Goal: Information Seeking & Learning: Learn about a topic

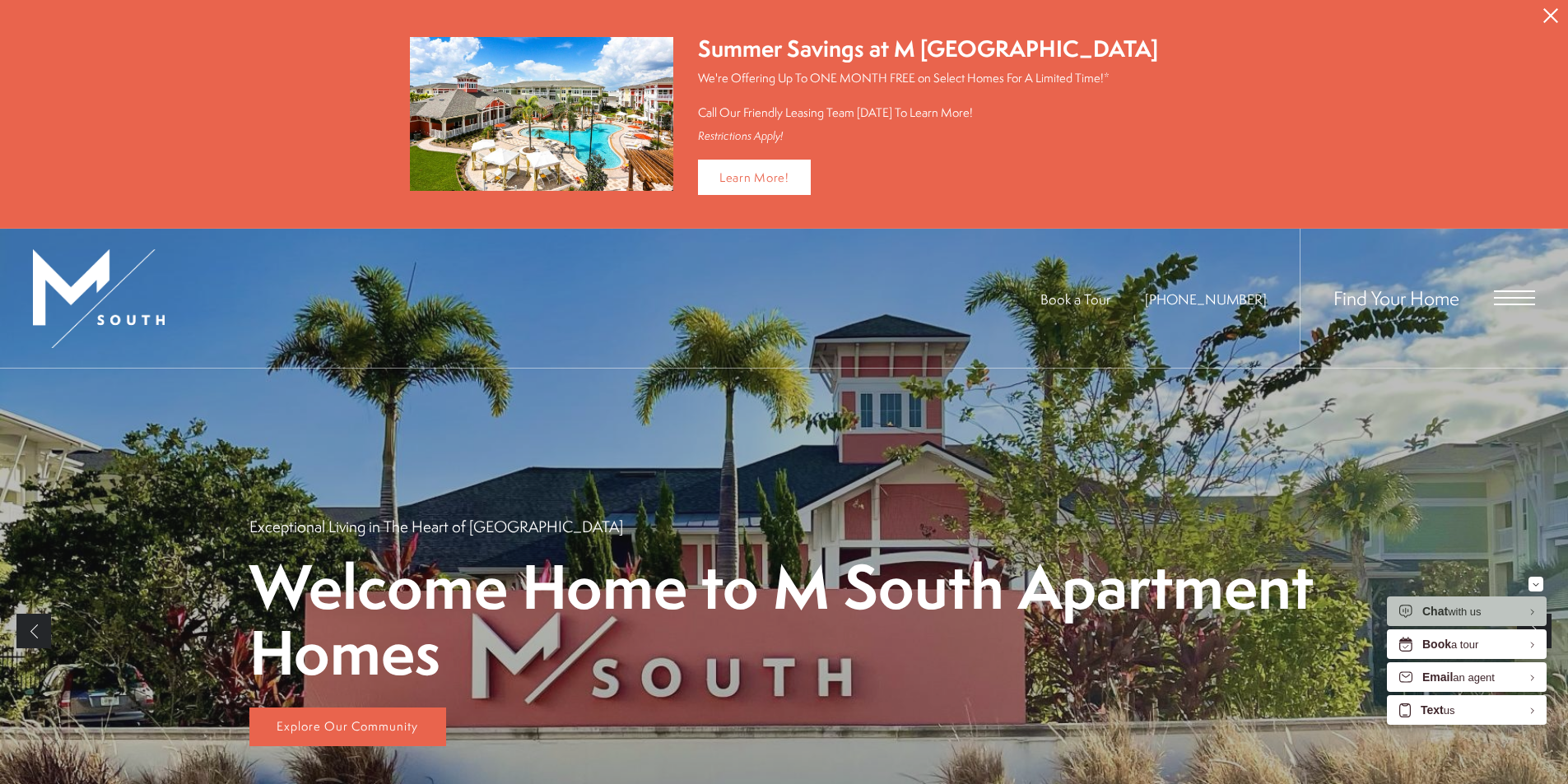
click at [1482, 297] on div "Find Your Home" at bounding box center [1417, 299] width 236 height 139
click at [1499, 298] on span "Open Menu" at bounding box center [1514, 299] width 41 height 2
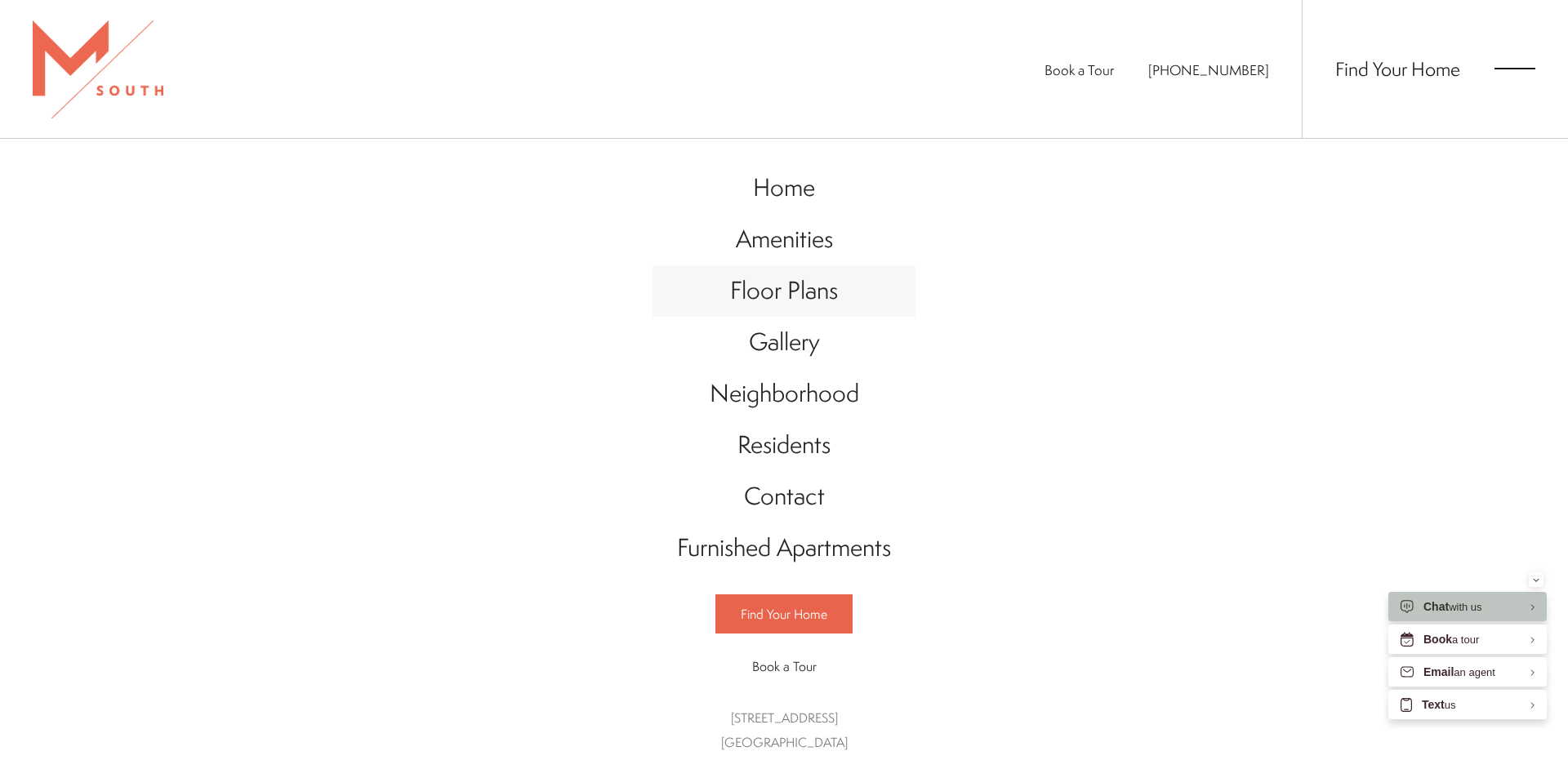
click at [814, 295] on span "Floor Plans" at bounding box center [784, 290] width 108 height 33
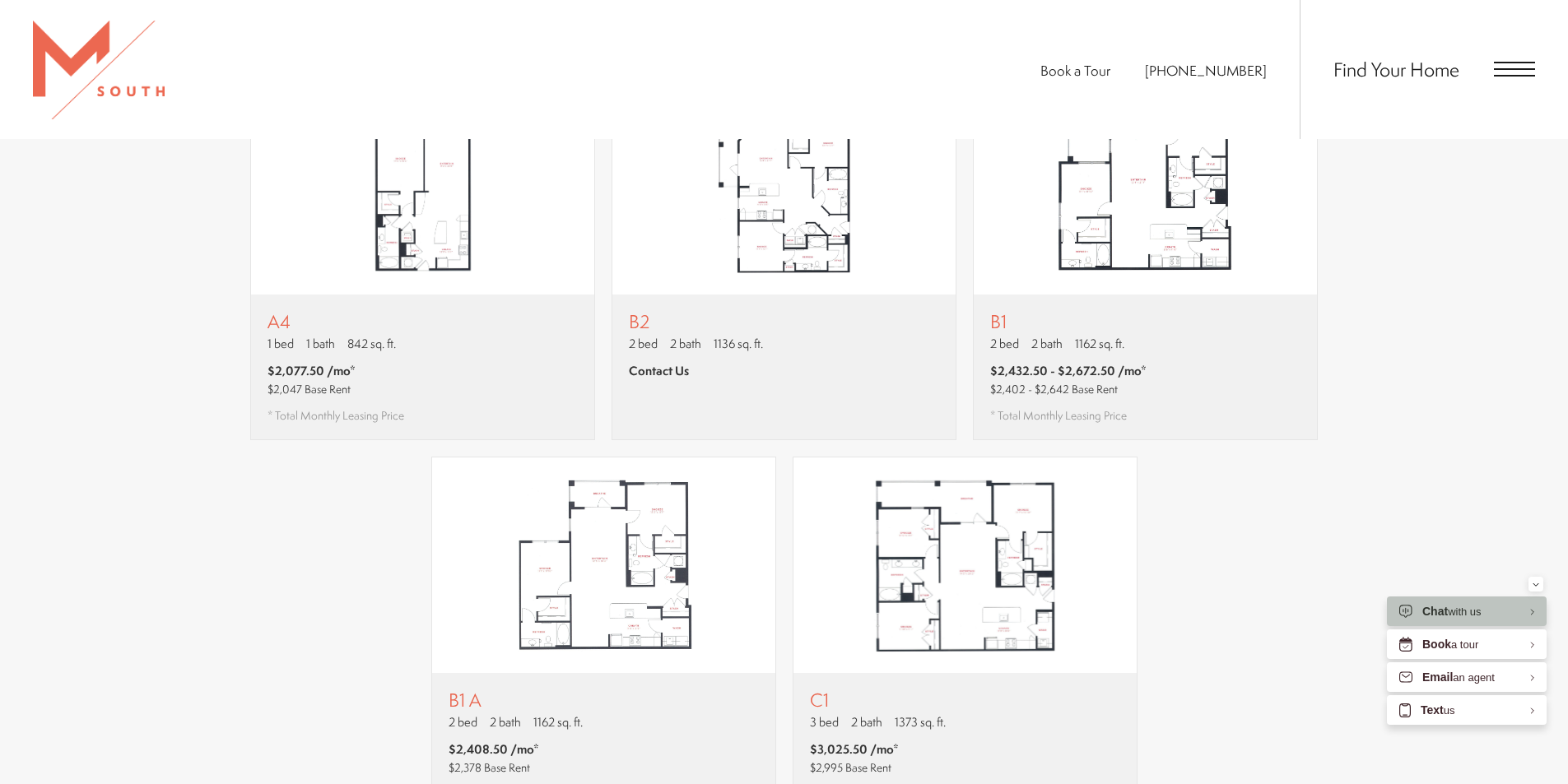
scroll to position [1641, 0]
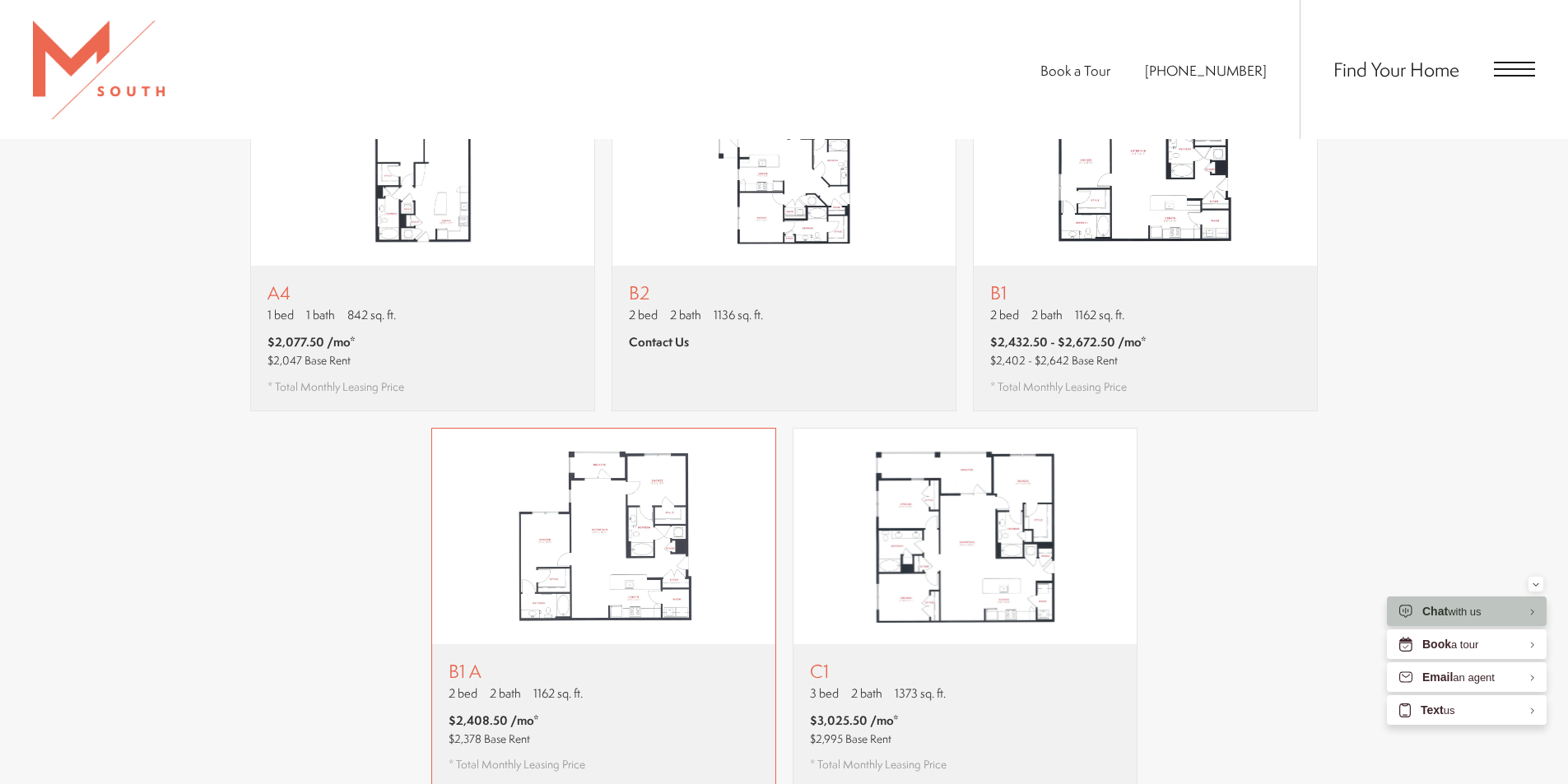
click at [599, 588] on img "View floor plan B1 A" at bounding box center [604, 536] width 344 height 215
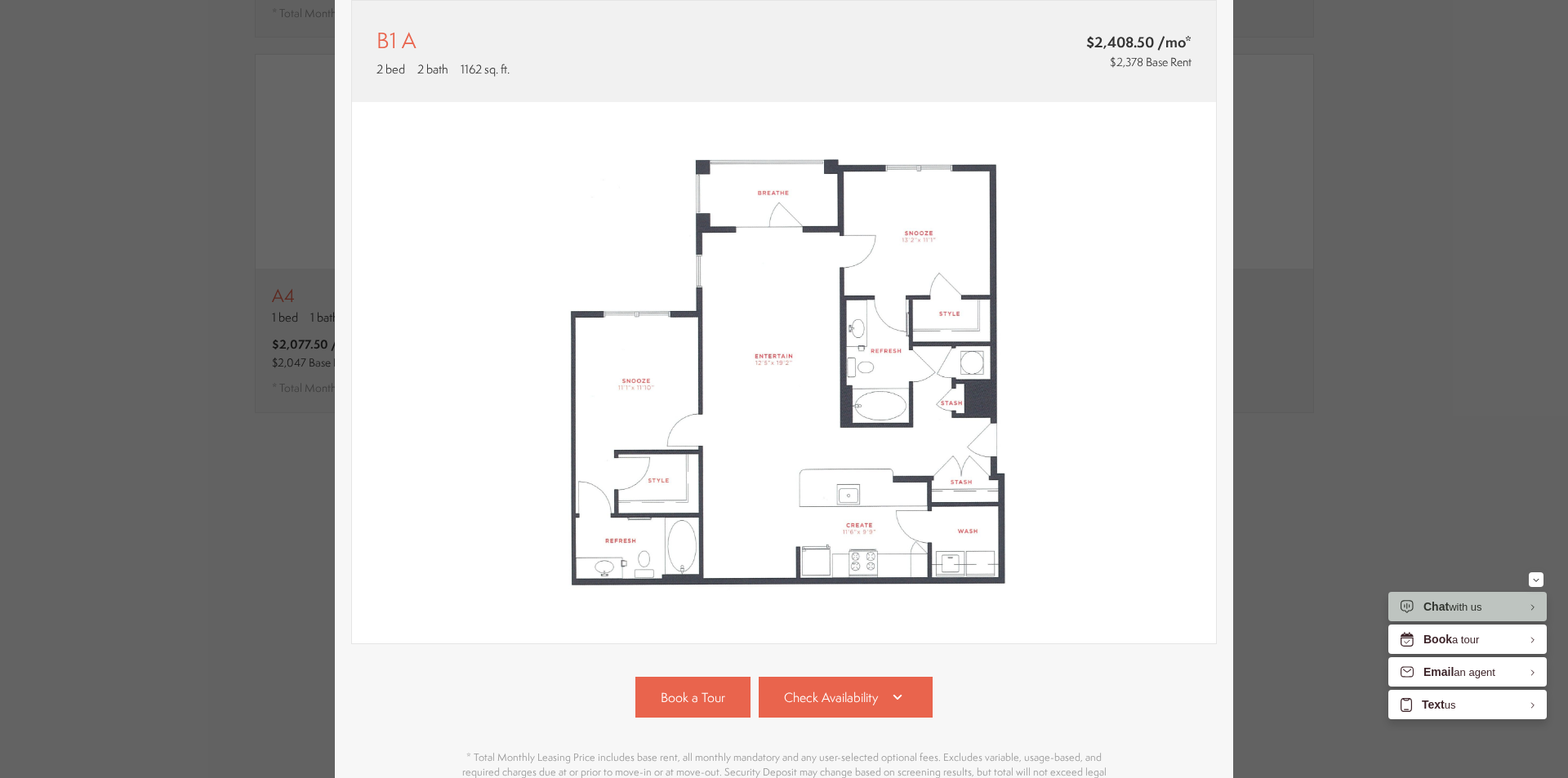
scroll to position [0, 0]
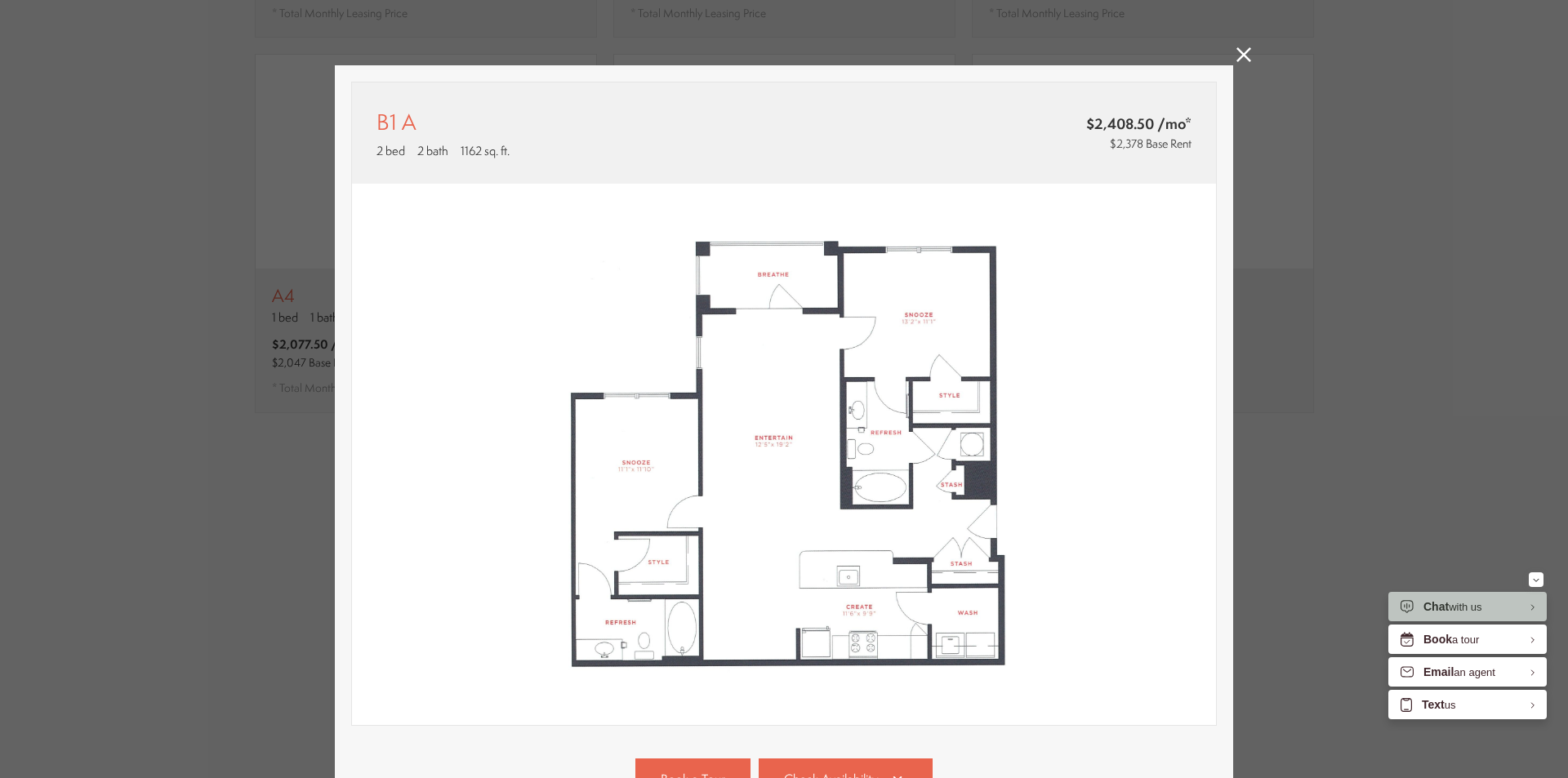
click at [1237, 52] on icon at bounding box center [1243, 54] width 15 height 15
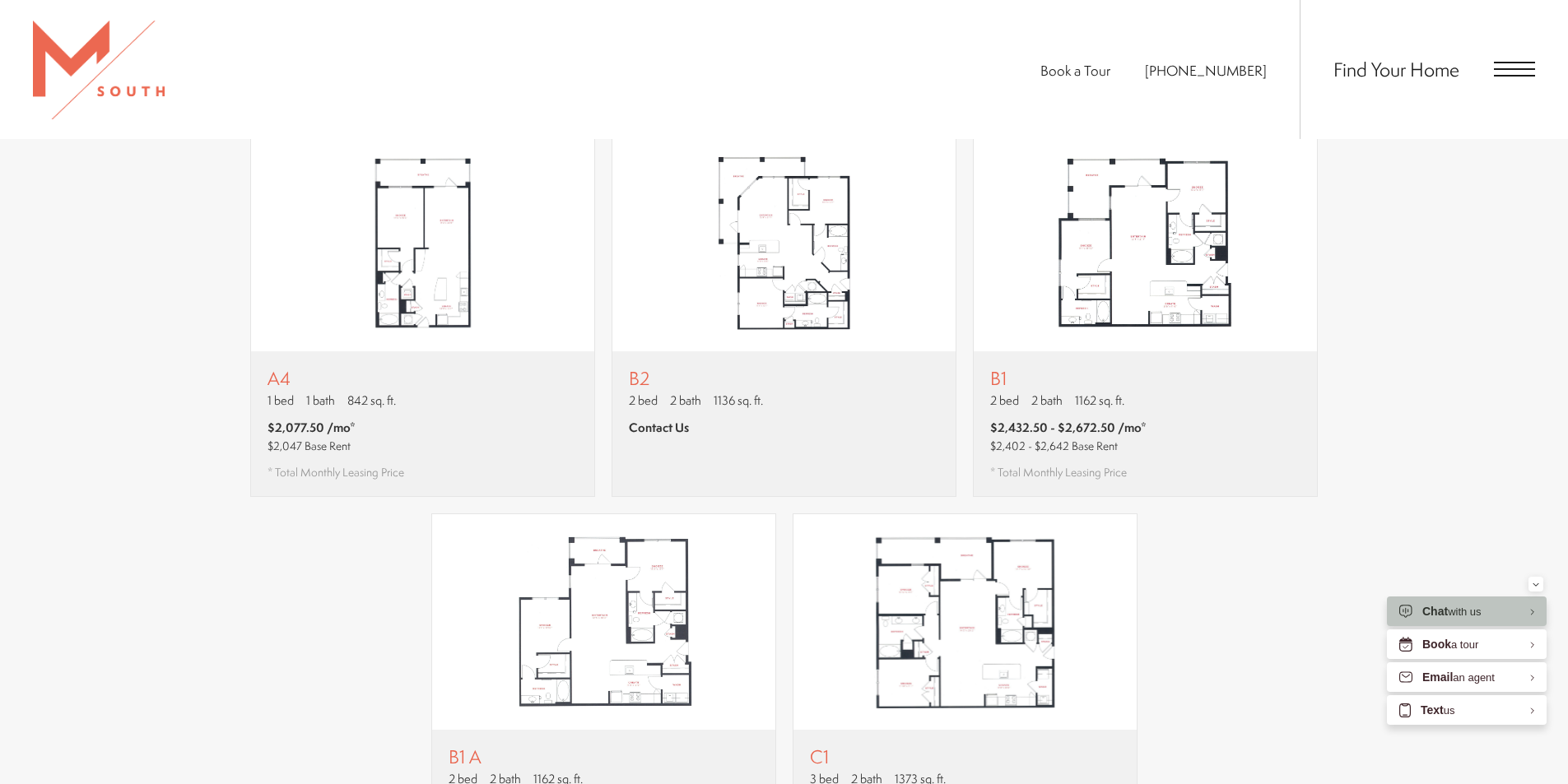
scroll to position [1477, 0]
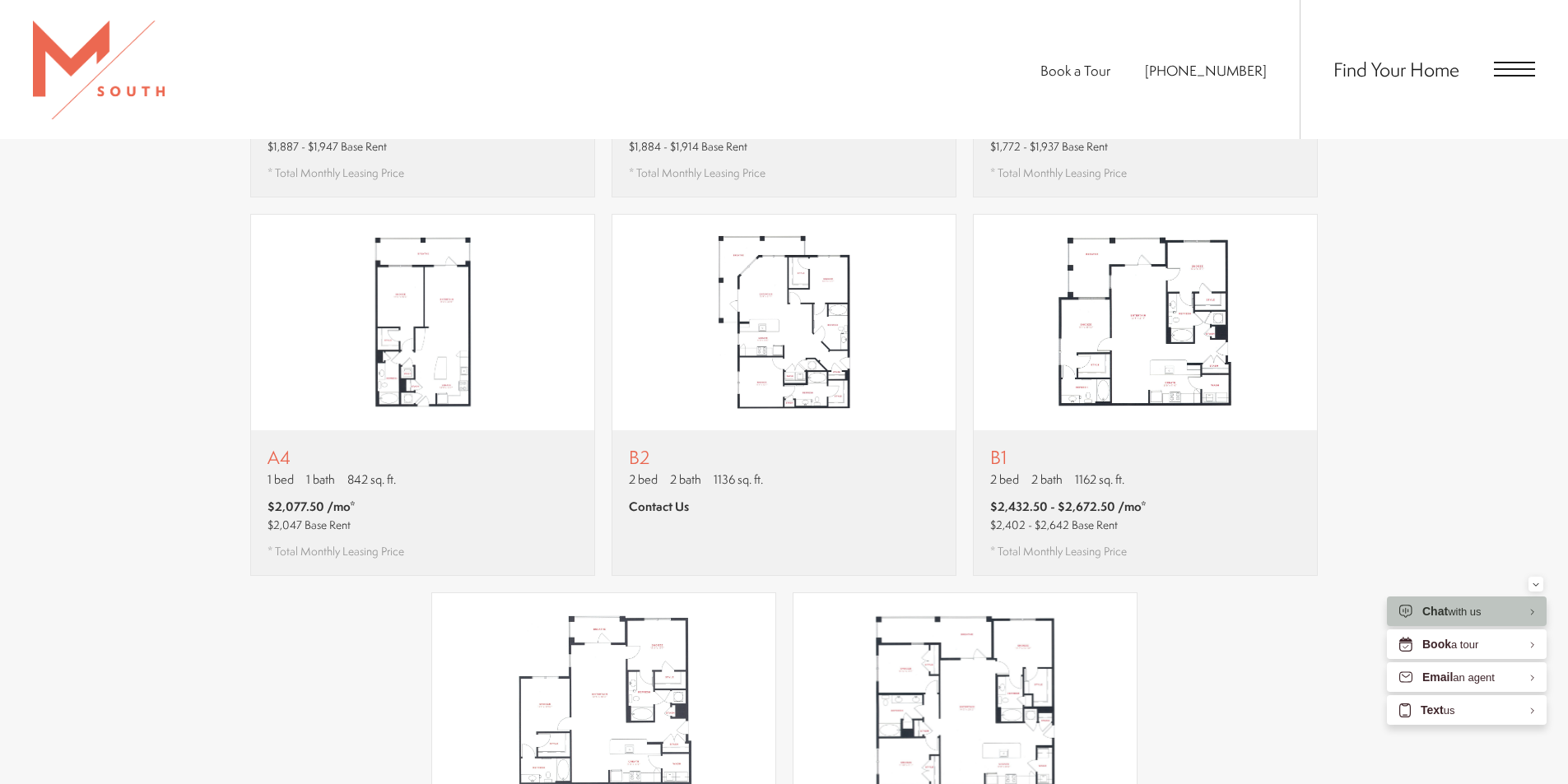
click at [1522, 60] on div "Find Your Home" at bounding box center [1417, 69] width 236 height 139
click at [1512, 69] on span "Open Menu" at bounding box center [1514, 69] width 41 height 2
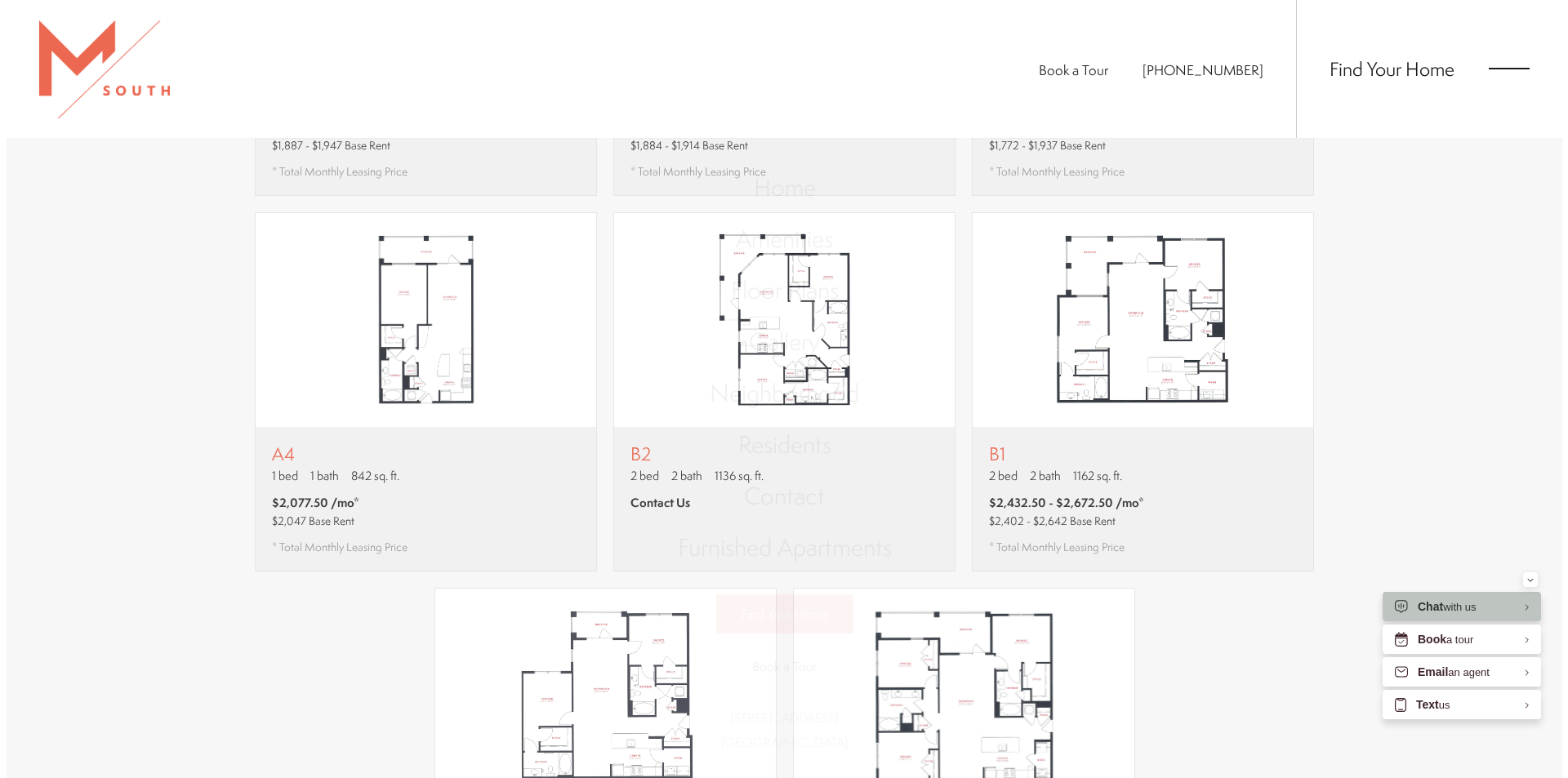
scroll to position [0, 0]
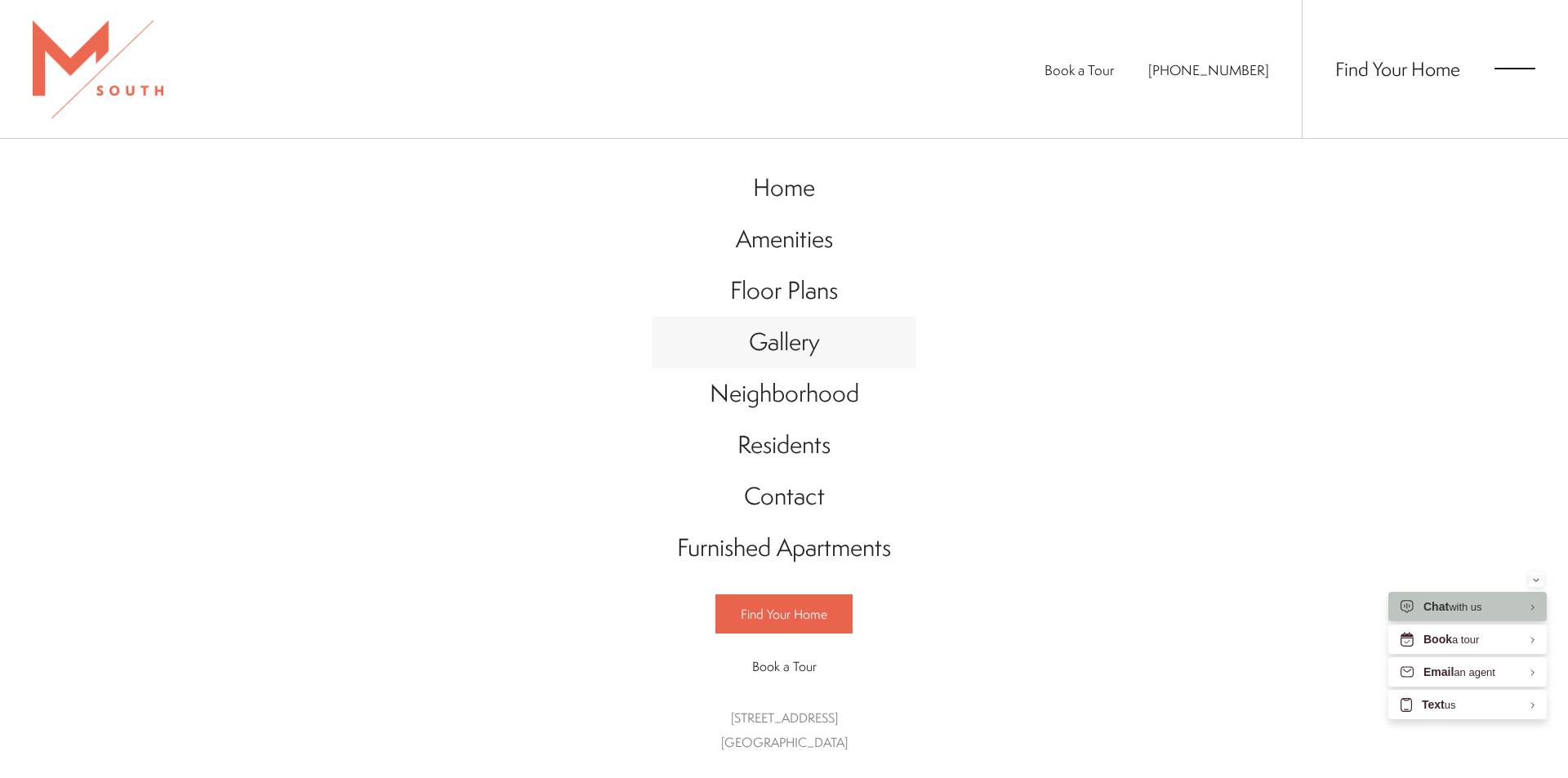
click at [814, 359] on link "Gallery" at bounding box center [784, 342] width 263 height 51
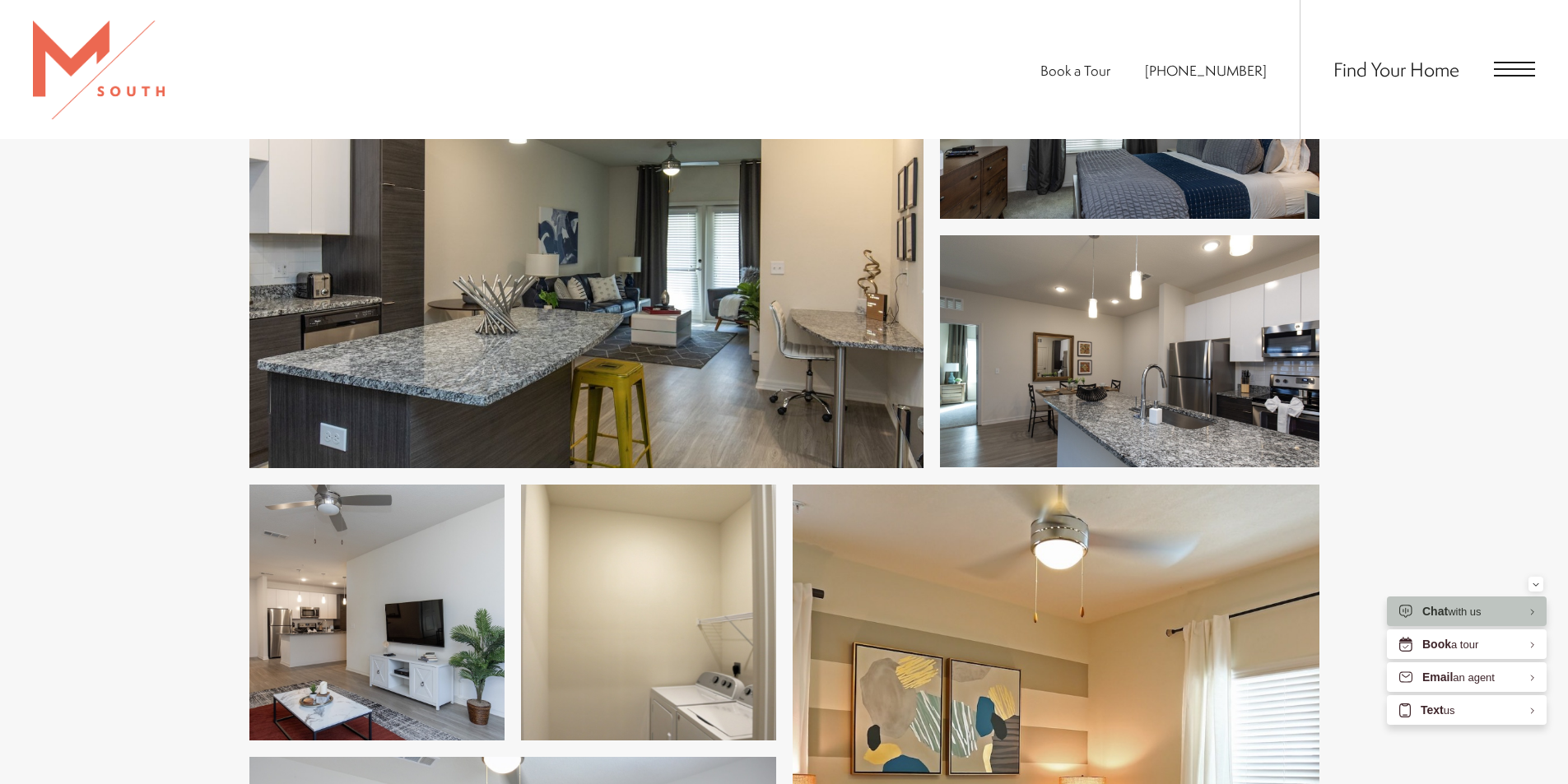
scroll to position [741, 0]
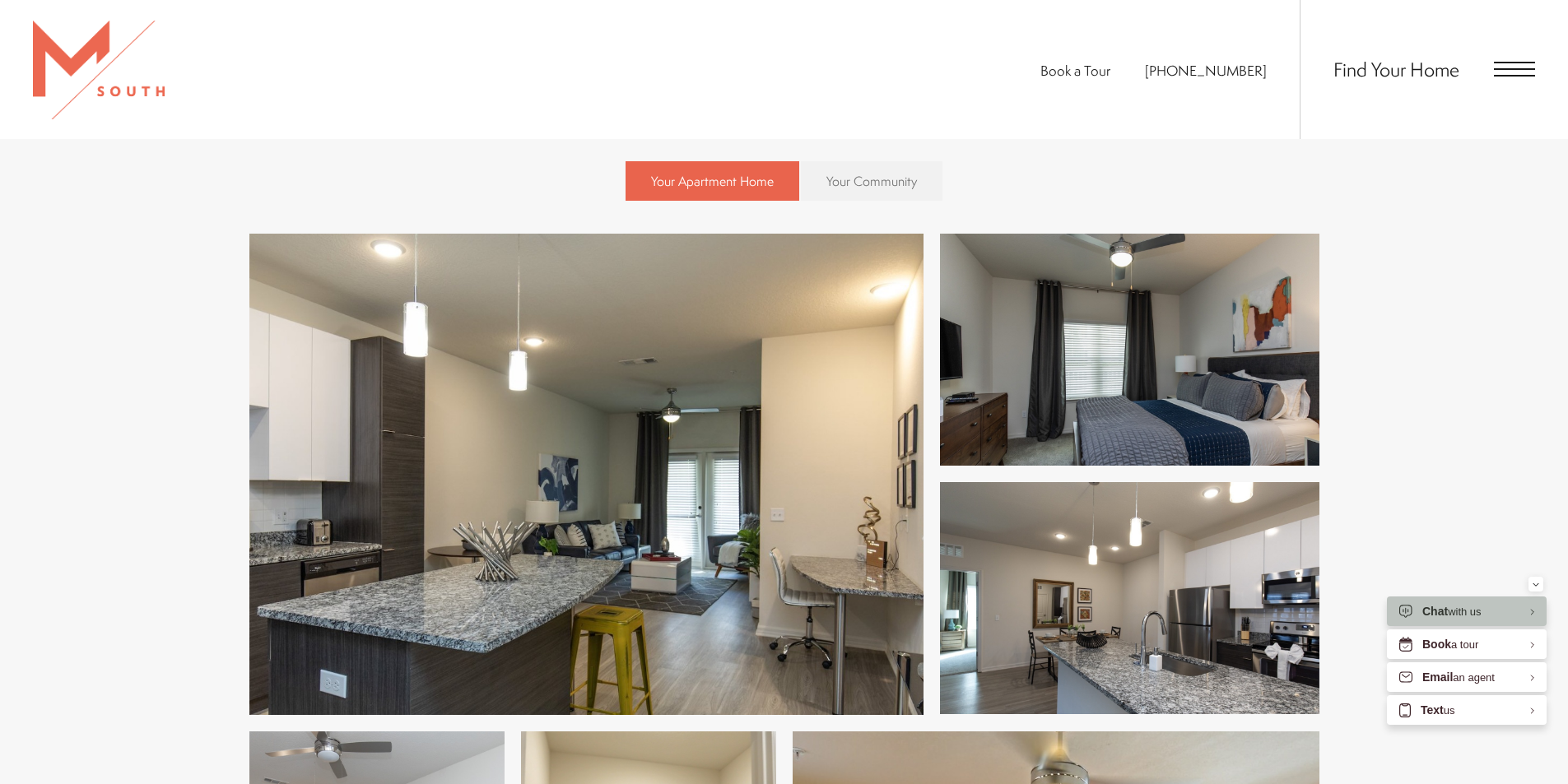
click at [868, 200] on link "Your Community" at bounding box center [871, 181] width 142 height 39
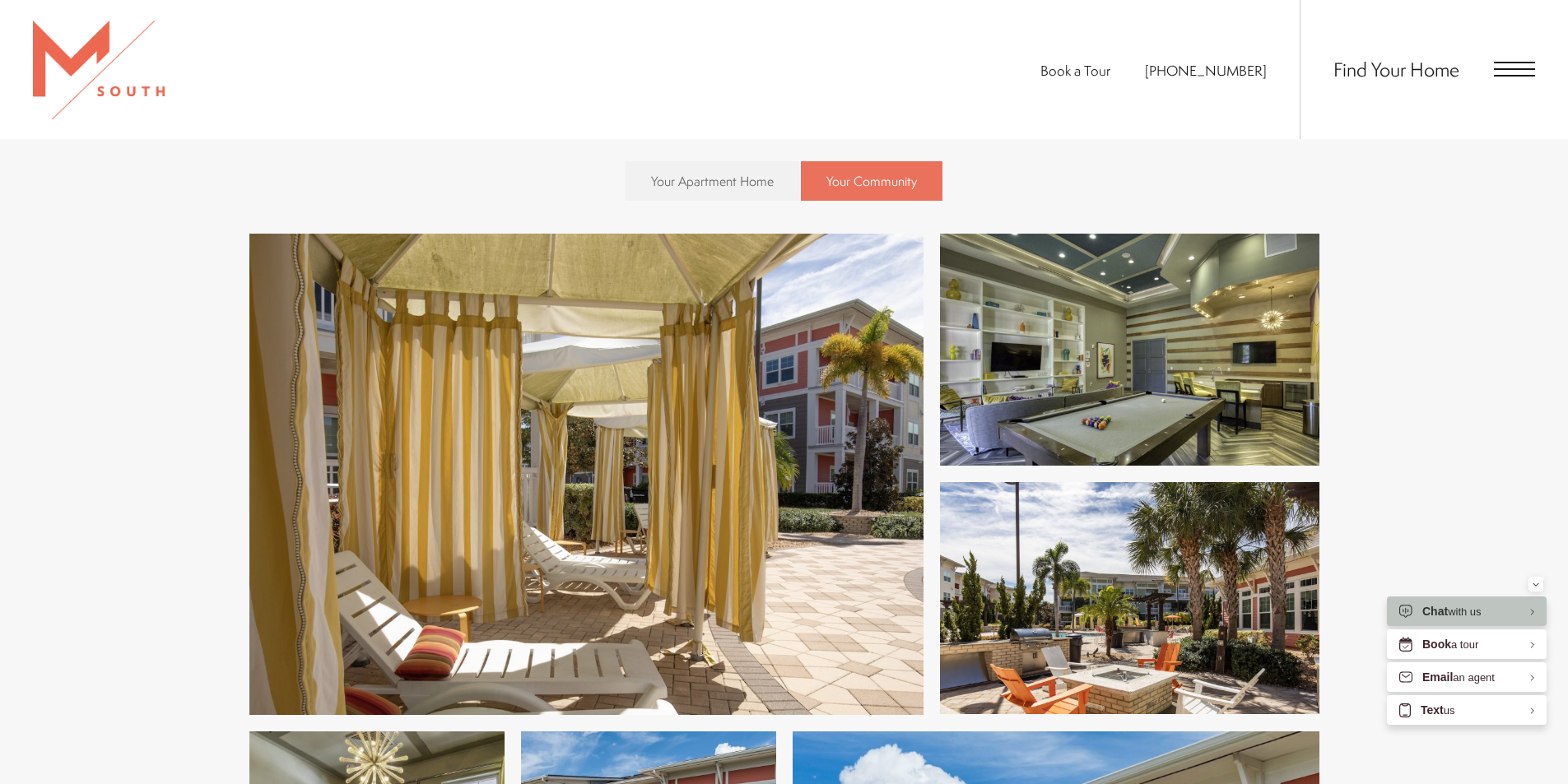
click at [870, 198] on link "Your Community" at bounding box center [871, 181] width 142 height 39
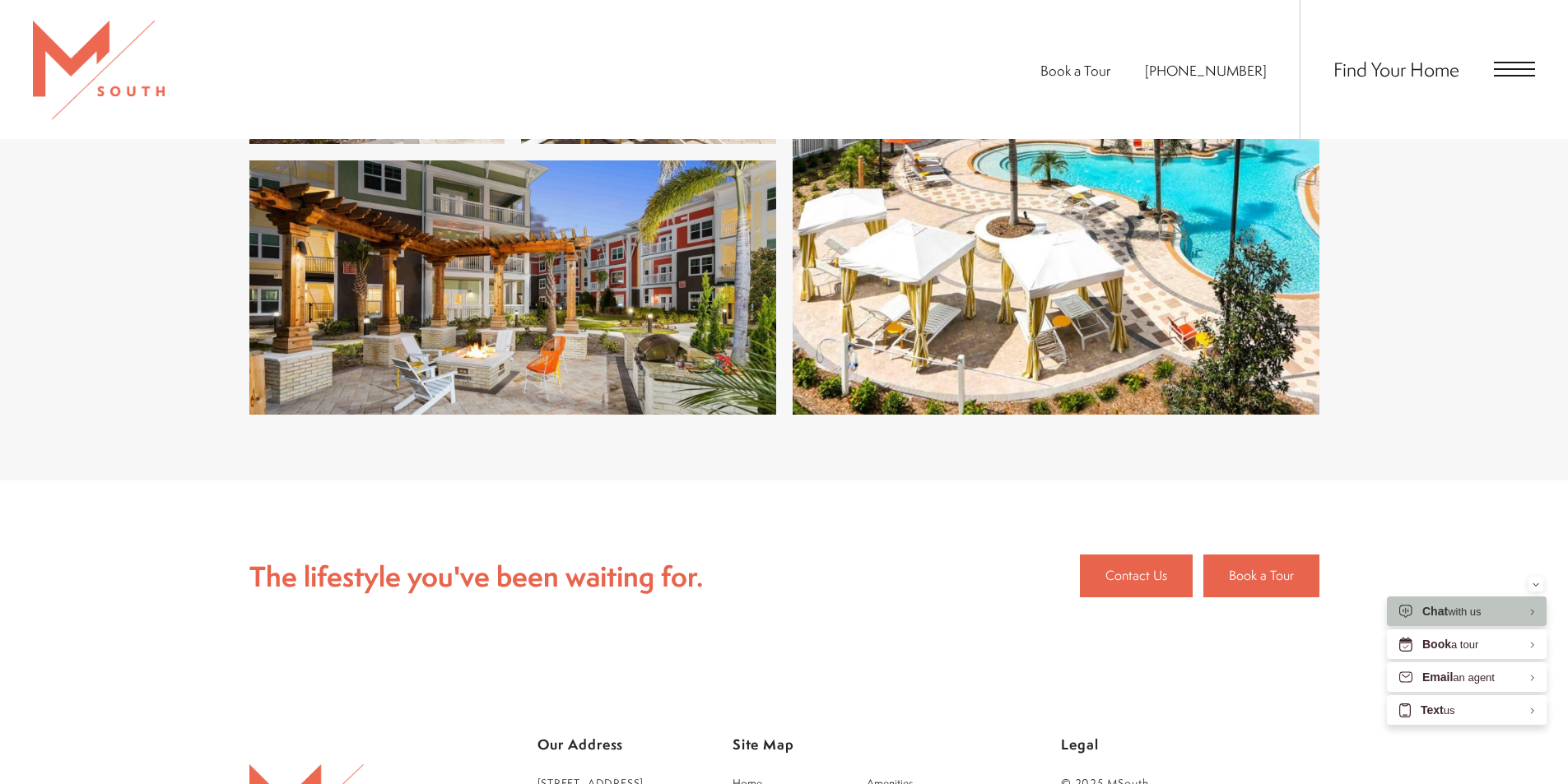
scroll to position [6914, 0]
